Goal: Browse casually

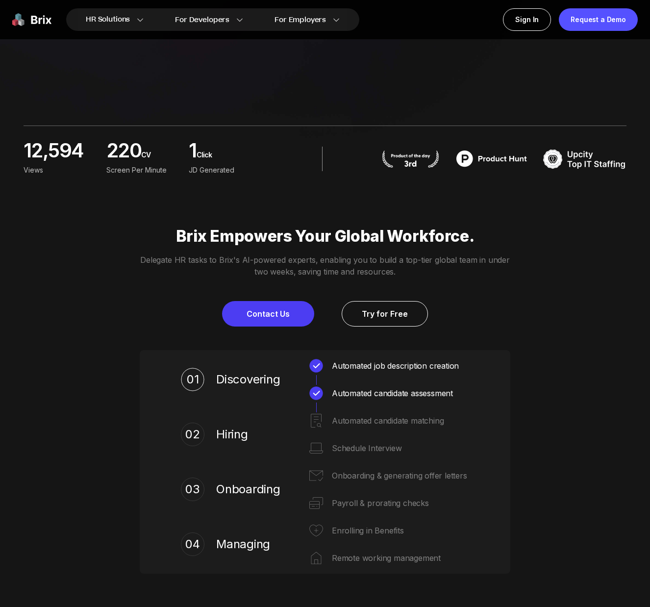
scroll to position [437, 0]
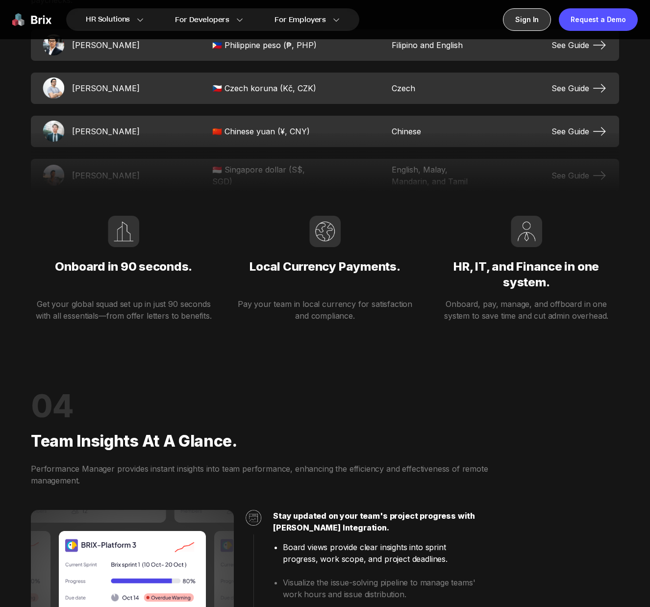
scroll to position [2021, 0]
